Goal: Information Seeking & Learning: Learn about a topic

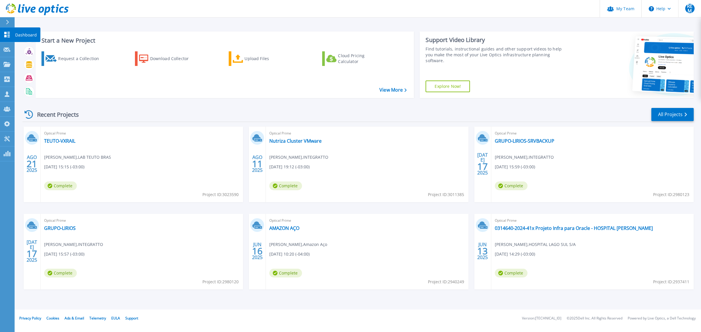
click at [7, 32] on div at bounding box center [7, 35] width 7 height 6
click at [669, 117] on link "All Projects" at bounding box center [672, 114] width 42 height 13
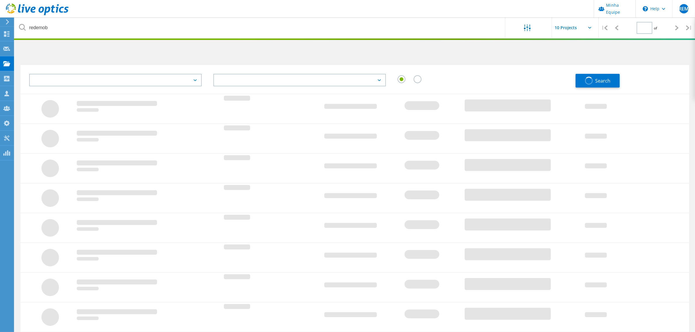
type input "1"
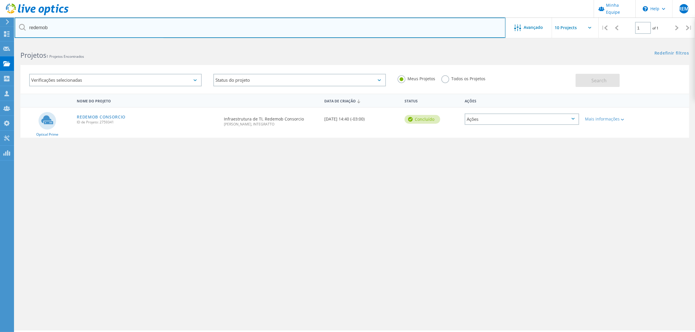
drag, startPoint x: 53, startPoint y: 28, endPoint x: 24, endPoint y: 27, distance: 28.4
click at [24, 27] on div "redemob" at bounding box center [260, 28] width 491 height 20
type input "t"
type input "[PERSON_NAME]"
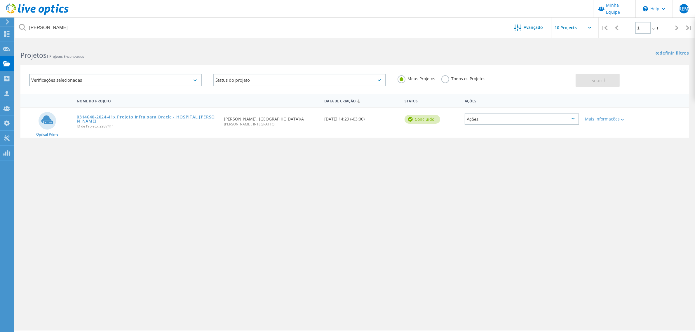
click at [187, 117] on link "0314640-2024-41x Projeto Infra para Oracle - HOSPITAL [PERSON_NAME]" at bounding box center [147, 119] width 141 height 8
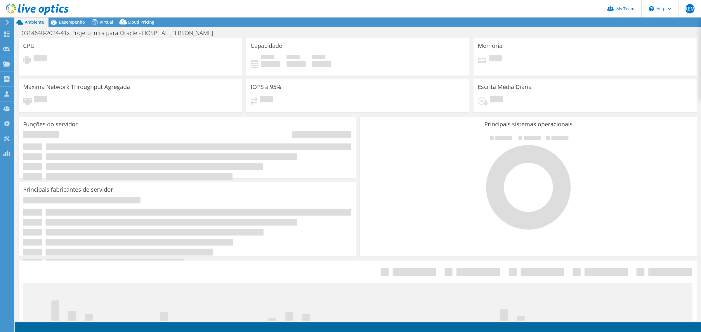
select select "SouthAmerica"
select select "BRL"
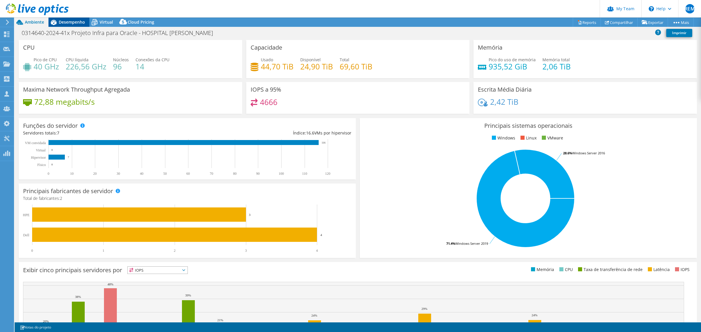
click at [72, 19] on div "Desempenho" at bounding box center [68, 22] width 41 height 9
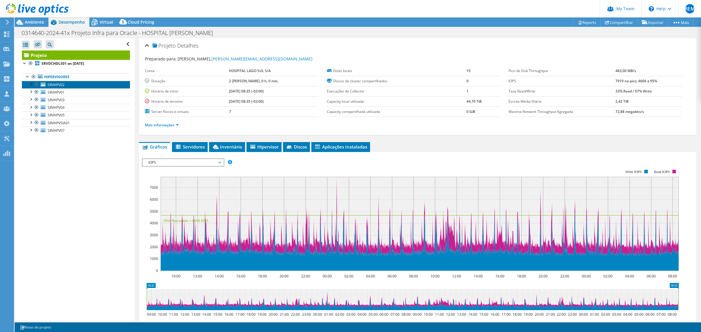
click at [80, 88] on link "SRVHPV02" at bounding box center [76, 85] width 108 height 8
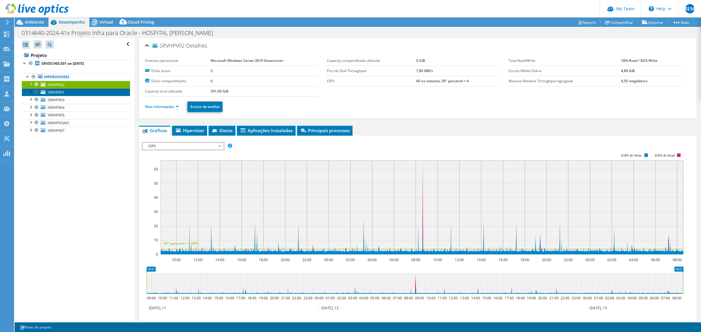
click at [70, 90] on link "SRVHPV01" at bounding box center [76, 92] width 108 height 8
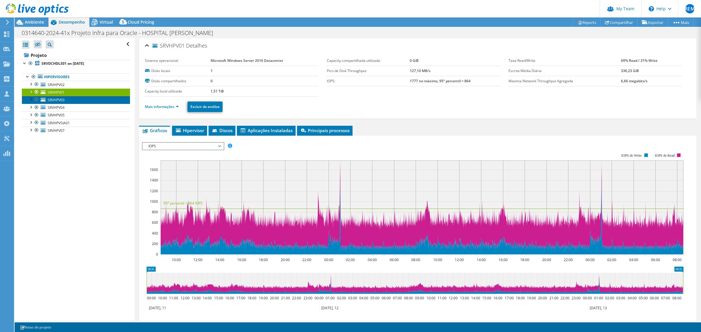
click at [81, 101] on link "SRVHPV03" at bounding box center [76, 100] width 108 height 8
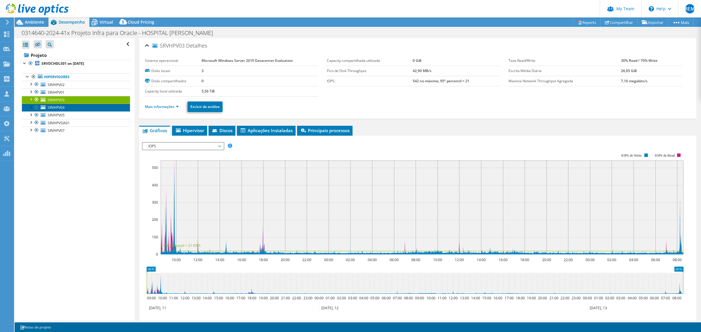
click at [69, 106] on link "SRVHPV04" at bounding box center [76, 108] width 108 height 8
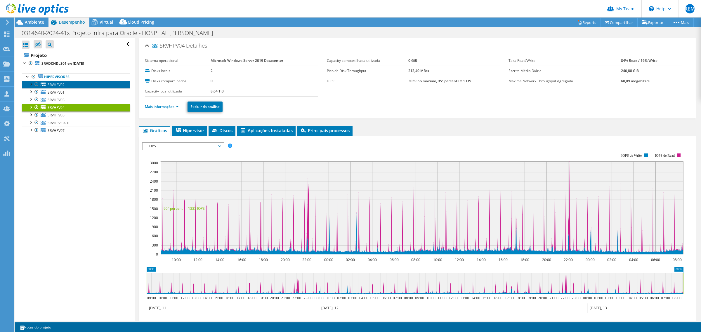
click at [75, 84] on link "SRVHPV02" at bounding box center [76, 85] width 108 height 8
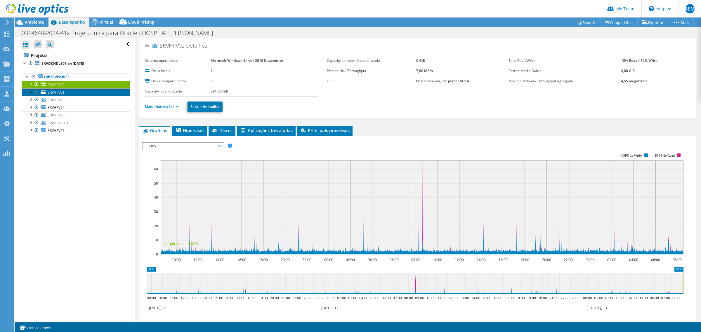
click at [71, 91] on link "SRVHPV01" at bounding box center [76, 92] width 108 height 8
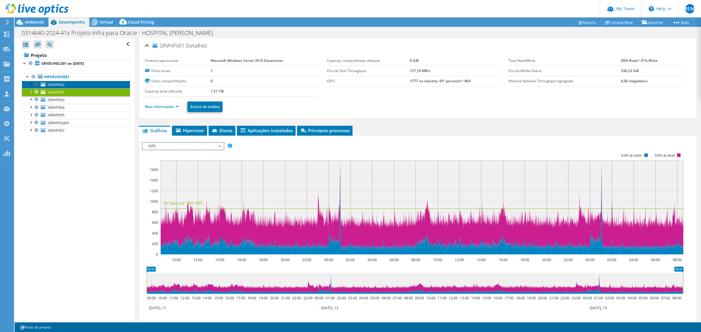
click at [58, 82] on link "SRVHPV02" at bounding box center [76, 85] width 108 height 8
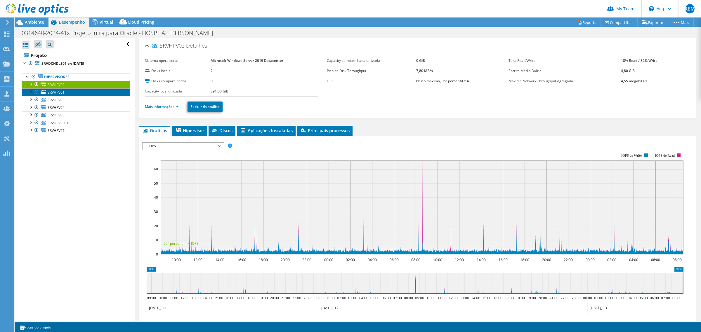
click at [82, 91] on link "SRVHPV01" at bounding box center [76, 92] width 108 height 8
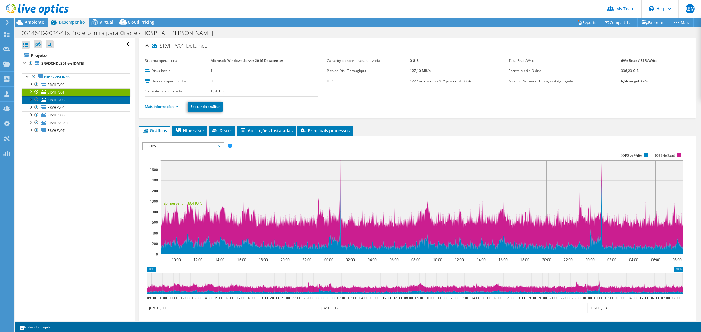
click at [79, 101] on link "SRVHPV03" at bounding box center [76, 100] width 108 height 8
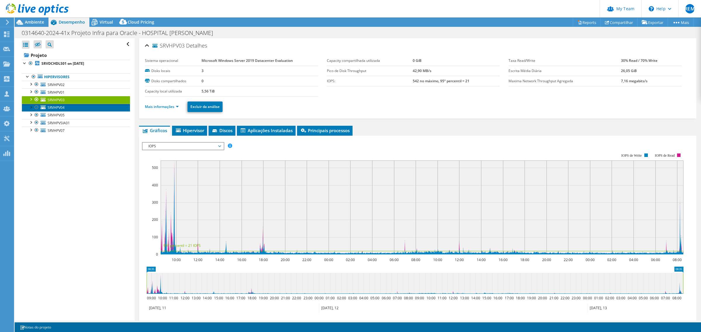
click at [81, 109] on link "SRVHPV04" at bounding box center [76, 108] width 108 height 8
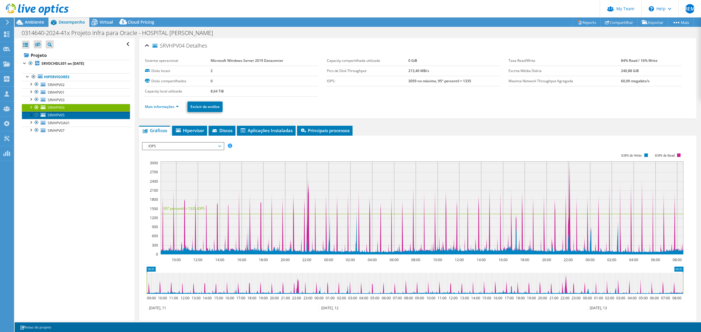
click at [79, 114] on link "SRVHPV05" at bounding box center [76, 116] width 108 height 8
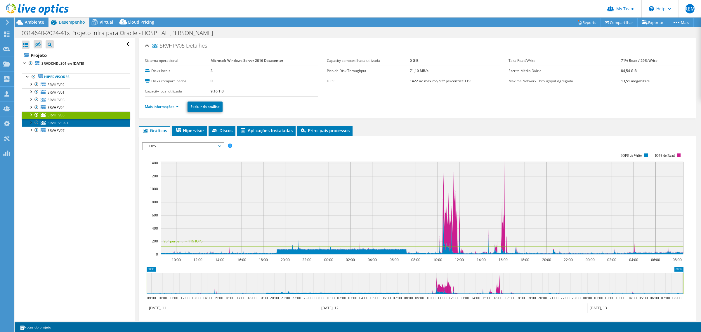
click at [79, 123] on link "SRVHPVSIA01" at bounding box center [76, 123] width 108 height 8
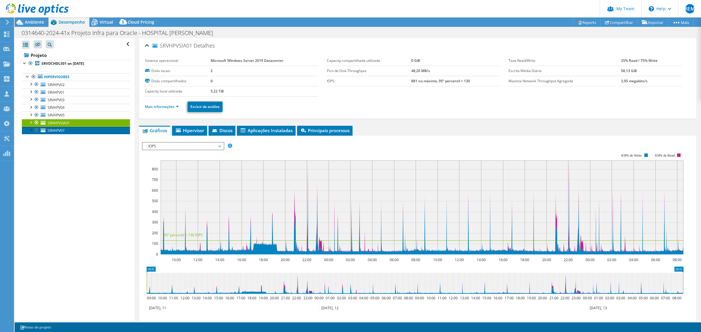
click at [82, 130] on link "SRVHPV07" at bounding box center [76, 131] width 108 height 8
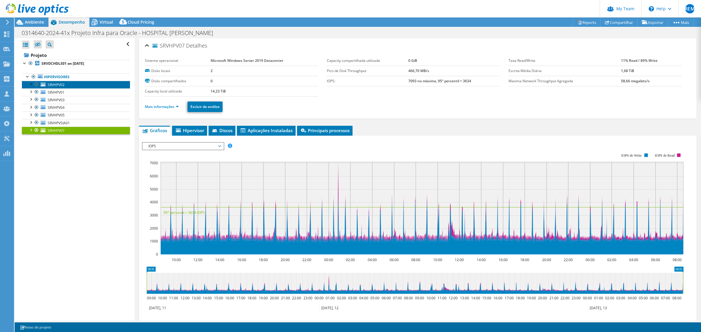
click at [65, 81] on link "SRVHPV02" at bounding box center [76, 85] width 108 height 8
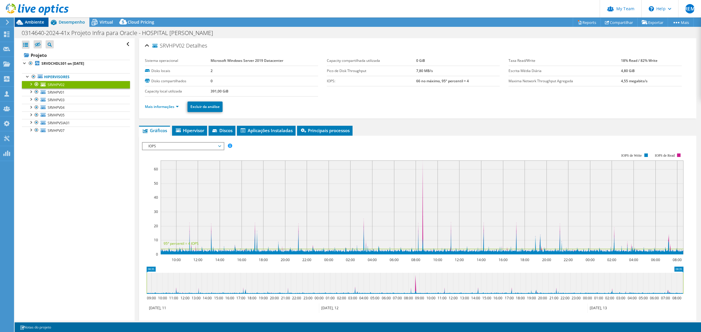
click at [29, 22] on span "Ambiente" at bounding box center [34, 22] width 19 height 6
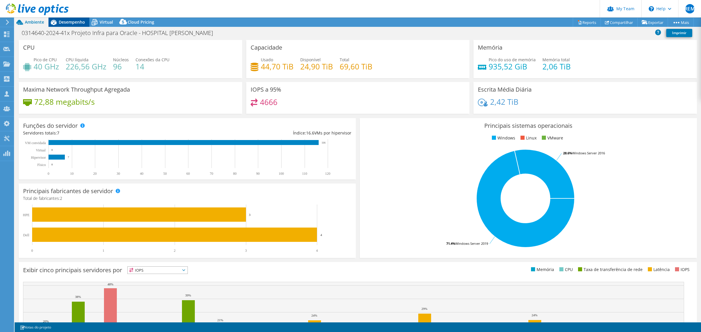
click at [82, 22] on span "Desempenho" at bounding box center [72, 22] width 26 height 6
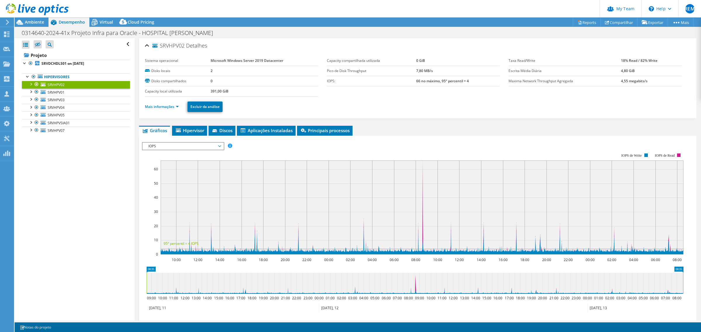
click at [107, 151] on div "Abrir Todos Fechar Todos Ocultar nós excluídos Filtro de árvore do projeto" at bounding box center [75, 179] width 120 height 283
click at [429, 94] on section "Sistema operacional Microsoft Windows Server 2019 Datacenter Disks locais 2 Dis…" at bounding box center [326, 76] width 363 height 41
click at [88, 190] on div "Abrir Todos Fechar Todos Ocultar nós excluídos Filtro de árvore do projeto" at bounding box center [75, 179] width 120 height 283
click at [95, 175] on div "Abrir Todos Fechar Todos Ocultar nós excluídos Filtro de árvore do projeto" at bounding box center [75, 179] width 120 height 283
click at [91, 159] on div "Abrir Todos Fechar Todos Ocultar nós excluídos Filtro de árvore do projeto" at bounding box center [75, 179] width 120 height 283
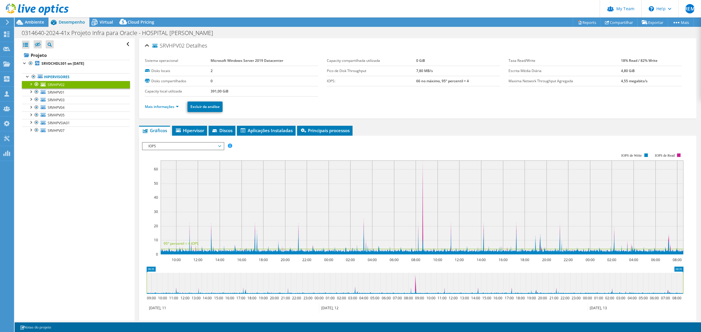
click at [95, 160] on div "Abrir Todos Fechar Todos Ocultar nós excluídos Filtro de árvore do projeto" at bounding box center [75, 179] width 120 height 283
drag, startPoint x: 92, startPoint y: 177, endPoint x: 87, endPoint y: 175, distance: 5.5
click at [92, 177] on div "Abrir Todos Fechar Todos Ocultar nós excluídos Filtro de árvore do projeto" at bounding box center [75, 179] width 120 height 283
click at [89, 177] on div "Abrir Todos Fechar Todos Ocultar nós excluídos Filtro de árvore do projeto" at bounding box center [75, 179] width 120 height 283
click at [78, 92] on link "SRVHPV01" at bounding box center [76, 92] width 108 height 8
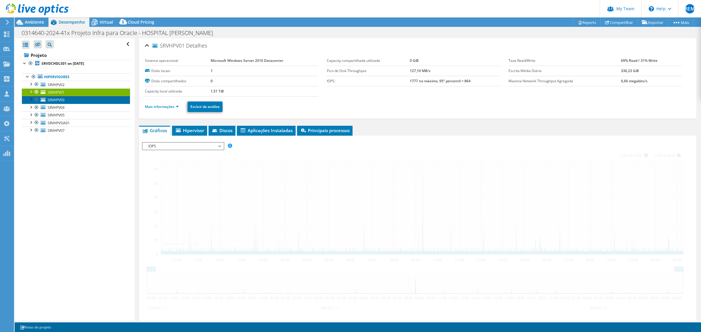
click at [72, 100] on link "SRVHPV03" at bounding box center [76, 100] width 108 height 8
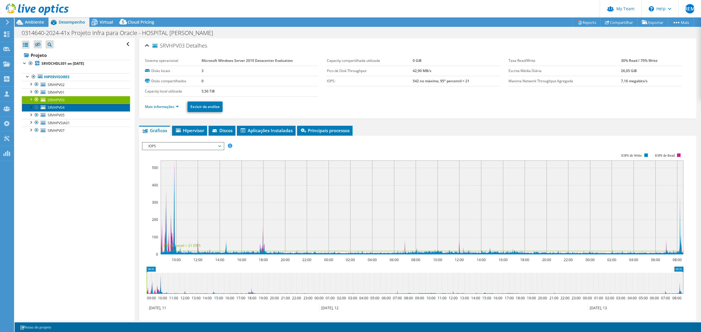
click at [80, 106] on link "SRVHPV04" at bounding box center [76, 108] width 108 height 8
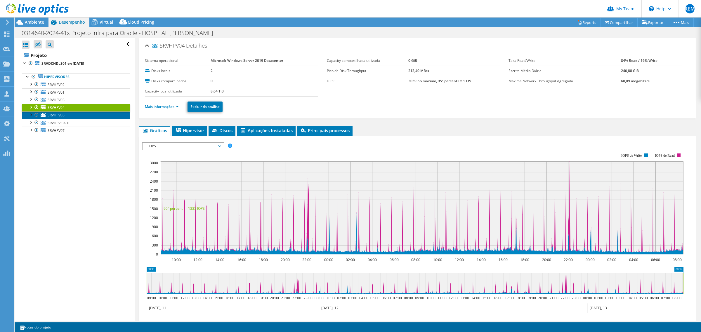
click at [80, 116] on link "SRVHPV05" at bounding box center [76, 116] width 108 height 8
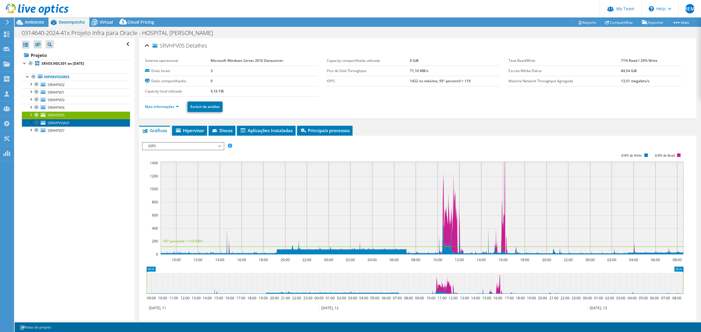
click at [82, 122] on link "SRVHPVSIA01" at bounding box center [76, 123] width 108 height 8
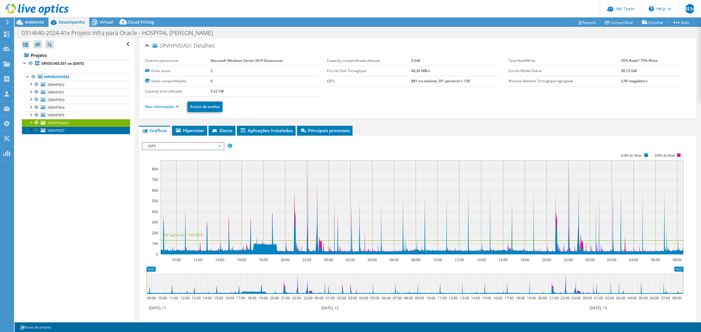
click at [81, 130] on link "SRVHPV07" at bounding box center [76, 131] width 108 height 8
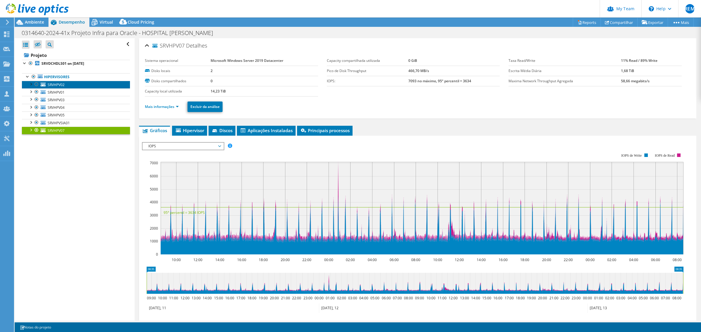
click at [77, 82] on link "SRVHPV02" at bounding box center [76, 85] width 108 height 8
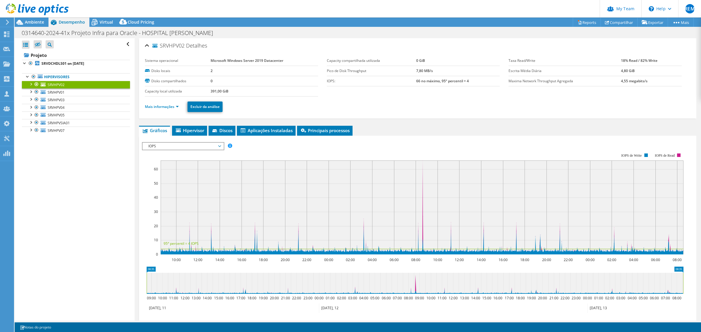
click at [421, 109] on ul "Mais informações Excluir da análise" at bounding box center [417, 106] width 545 height 12
click at [83, 93] on link "SRVHPV01" at bounding box center [76, 92] width 108 height 8
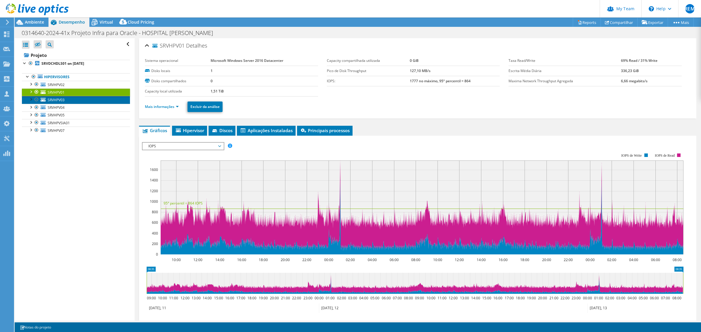
click at [76, 100] on link "SRVHPV03" at bounding box center [76, 100] width 108 height 8
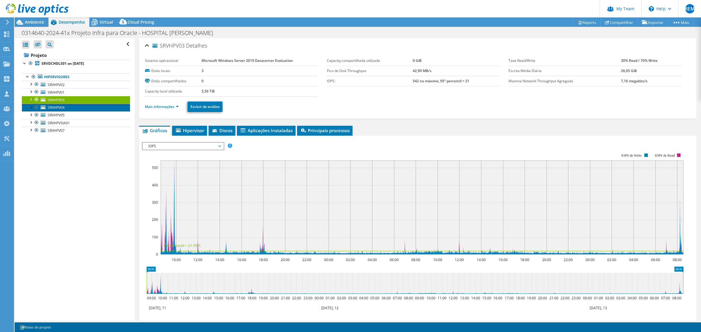
click at [76, 109] on link "SRVHPV04" at bounding box center [76, 108] width 108 height 8
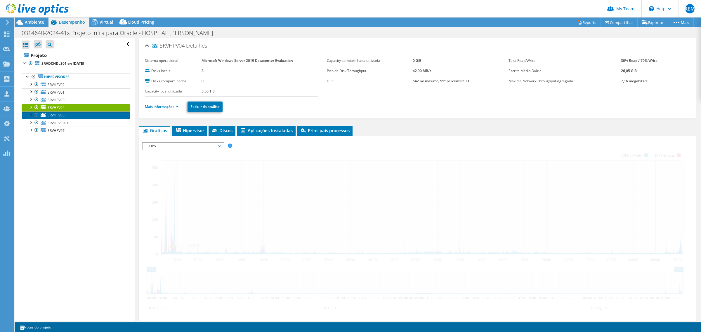
click at [76, 114] on link "SRVHPV05" at bounding box center [76, 116] width 108 height 8
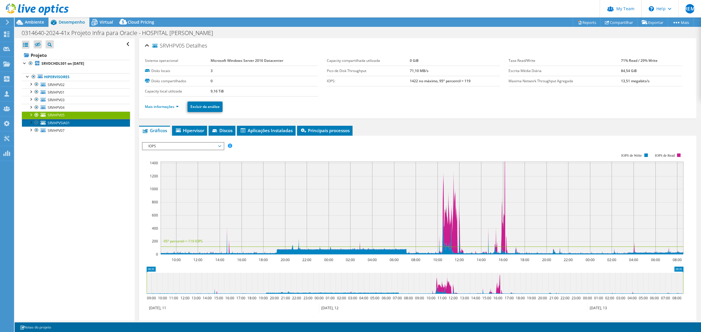
click at [77, 124] on link "SRVHPVSIA01" at bounding box center [76, 123] width 108 height 8
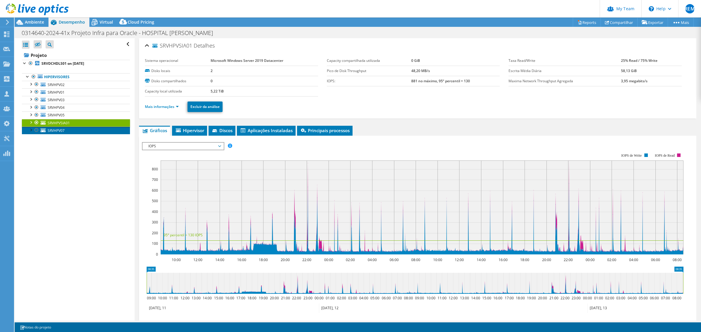
click at [79, 129] on link "SRVHPV07" at bounding box center [76, 131] width 108 height 8
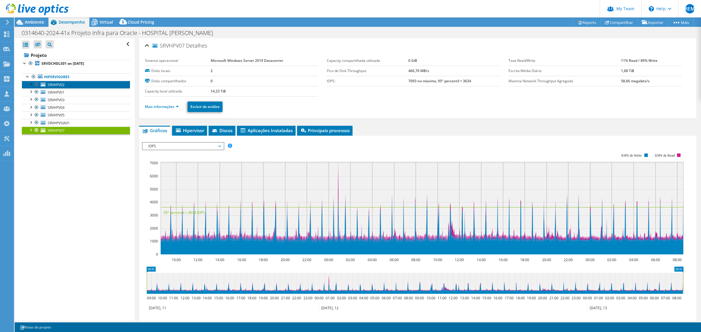
click at [79, 85] on link "SRVHPV02" at bounding box center [76, 85] width 108 height 8
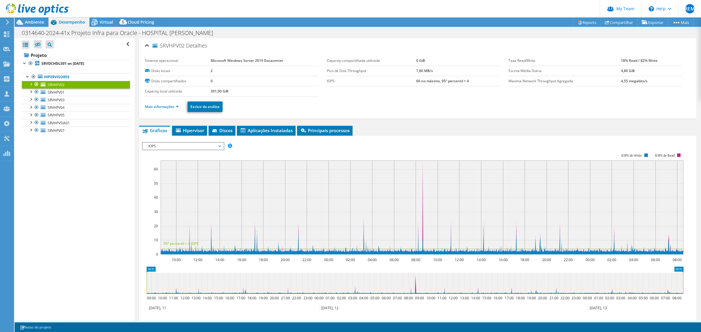
click at [78, 192] on div "Abrir Todos Fechar Todos Ocultar nós excluídos Filtro de árvore do projeto" at bounding box center [75, 179] width 120 height 283
click at [60, 91] on span "SRVHPV01" at bounding box center [56, 92] width 17 height 5
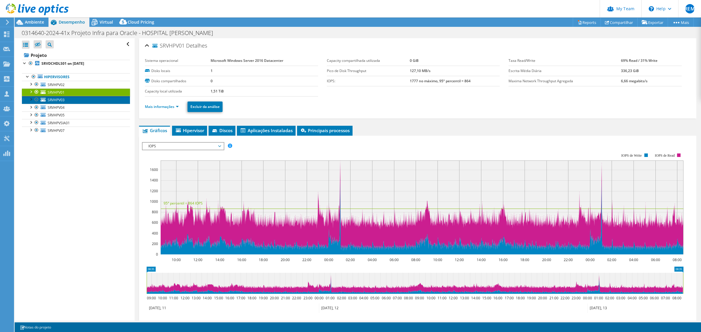
click at [61, 97] on link "SRVHPV03" at bounding box center [76, 100] width 108 height 8
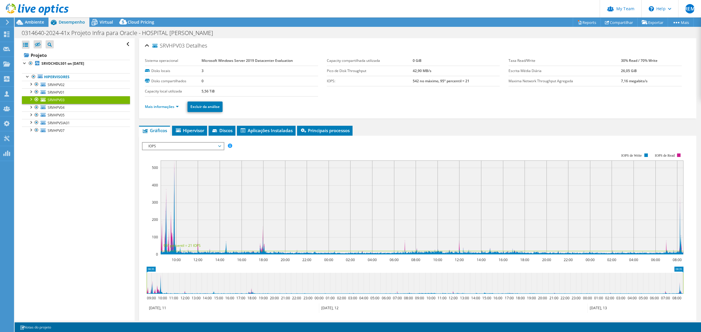
click at [68, 104] on link "SRVHPV03" at bounding box center [76, 100] width 108 height 8
click at [81, 116] on link "SRVHPV05" at bounding box center [76, 116] width 108 height 8
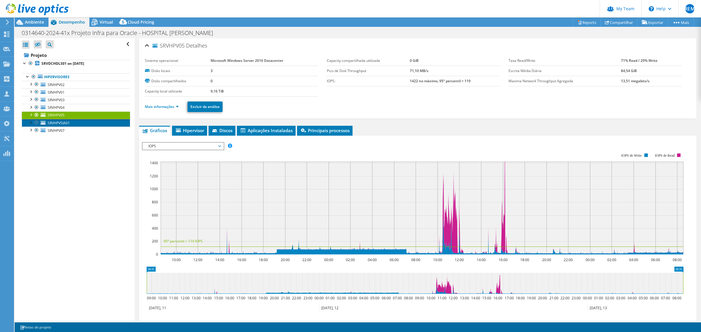
click at [79, 125] on link "SRVHPVSIA01" at bounding box center [76, 123] width 108 height 8
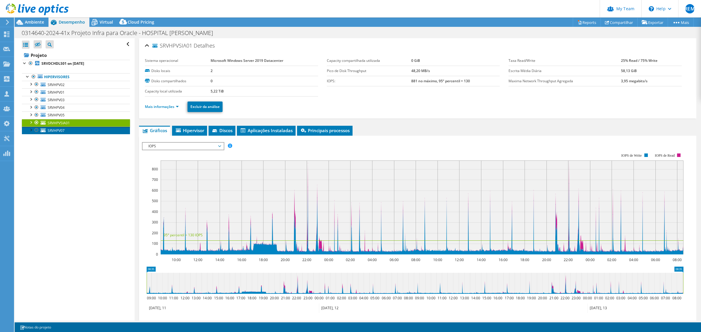
click at [72, 131] on link "SRVHPV07" at bounding box center [76, 131] width 108 height 8
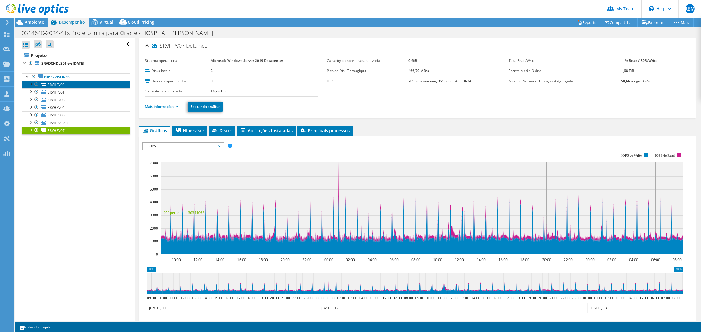
click at [72, 83] on link "SRVHPV02" at bounding box center [76, 85] width 108 height 8
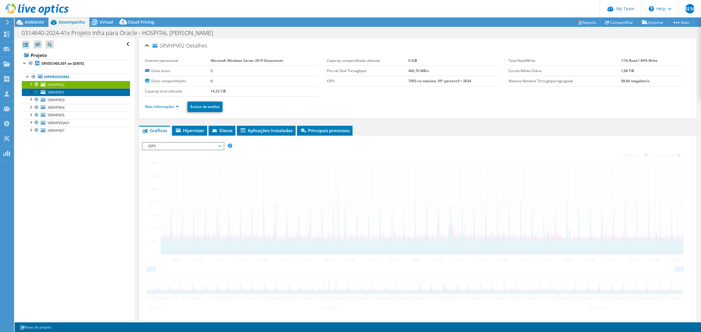
click at [74, 95] on link "SRVHPV01" at bounding box center [76, 92] width 108 height 8
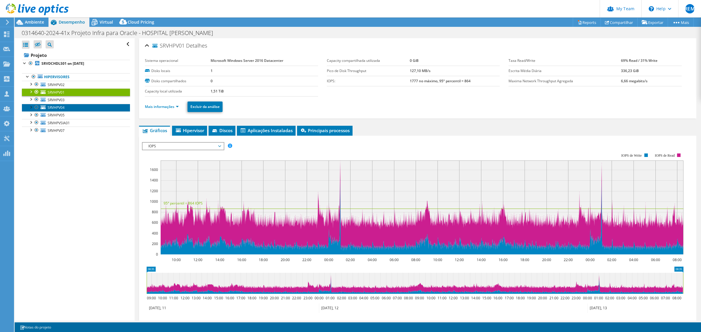
click at [79, 107] on link "SRVHPV04" at bounding box center [76, 108] width 108 height 8
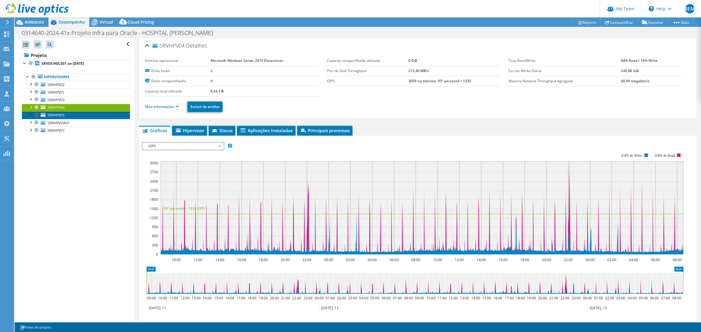
click at [81, 117] on link "SRVHPV05" at bounding box center [76, 116] width 108 height 8
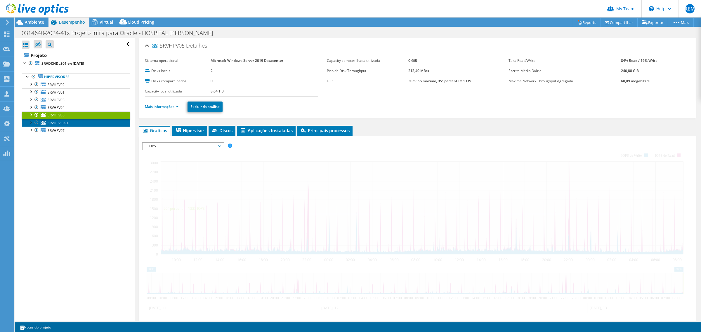
click at [79, 123] on link "SRVHPVSIA01" at bounding box center [76, 123] width 108 height 8
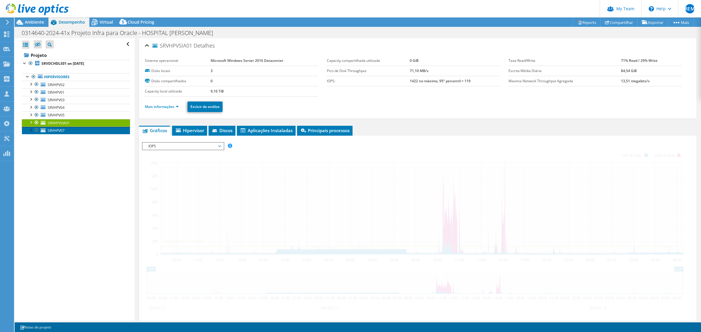
click at [77, 130] on link "SRVHPV07" at bounding box center [76, 131] width 108 height 8
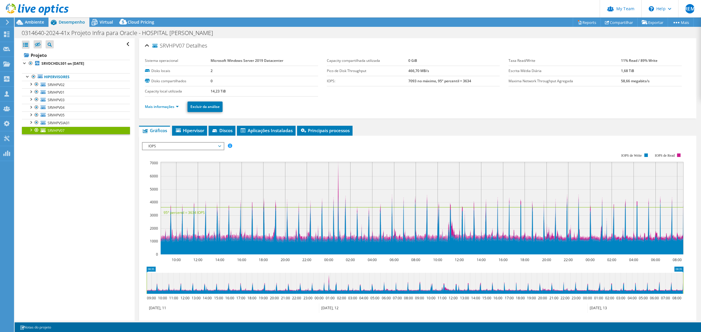
select select "SouthAmerica"
select select "BRL"
drag, startPoint x: 441, startPoint y: 141, endPoint x: 438, endPoint y: 143, distance: 4.4
click at [441, 141] on div "IOPS Disk Throughput Tamanho de E/S Latência Profundidade da fila Porcentagem d…" at bounding box center [417, 240] width 551 height 202
click at [678, 155] on rect at bounding box center [679, 156] width 4 height 4
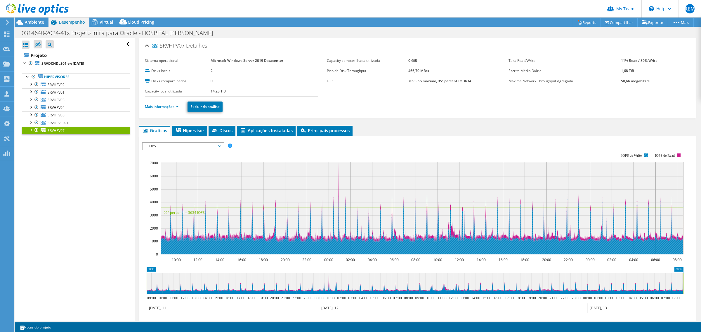
click at [644, 155] on icon "10:00 12:00 14:00 16:00 18:00 20:00 22:00 00:00 02:00 04:00 06:00 08:00 10:00 1…" at bounding box center [415, 204] width 546 height 117
click at [647, 155] on rect at bounding box center [646, 156] width 4 height 4
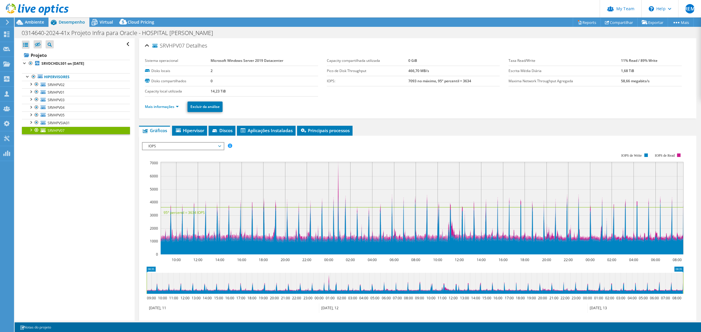
drag, startPoint x: 608, startPoint y: 152, endPoint x: 688, endPoint y: 154, distance: 80.6
click at [688, 154] on section "IOPS Disk Throughput Tamanho de E/S Latência Profundidade da fila Porcentagem d…" at bounding box center [417, 254] width 557 height 236
